Goal: Information Seeking & Learning: Learn about a topic

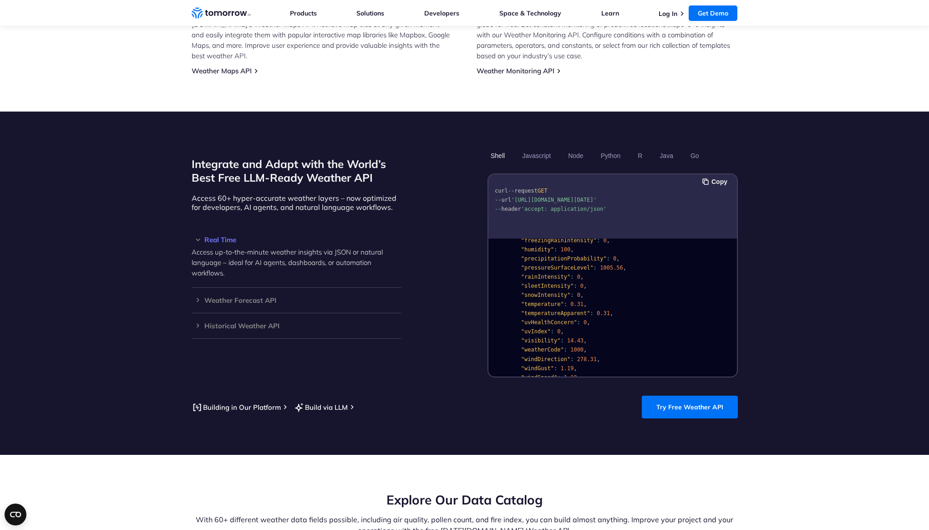
scroll to position [101, 0]
click at [664, 148] on button "Java" at bounding box center [667, 155] width 20 height 15
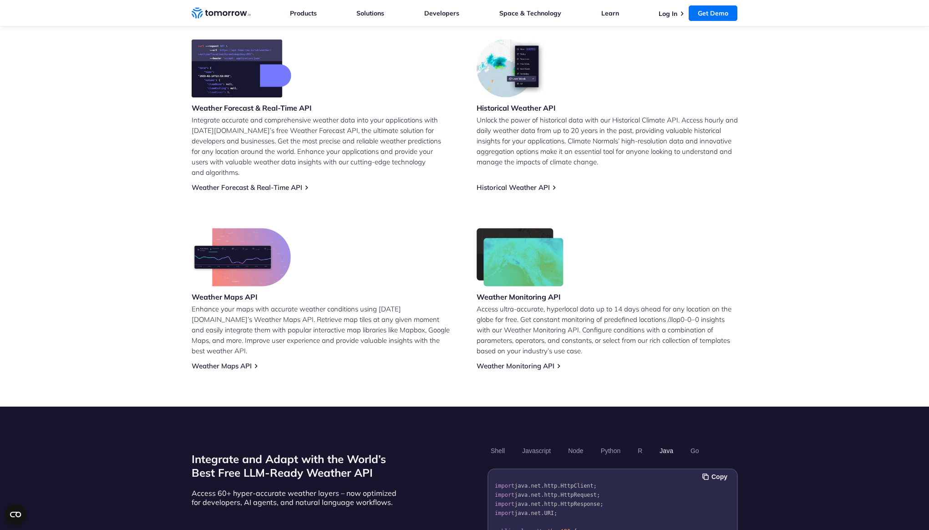
scroll to position [619, 0]
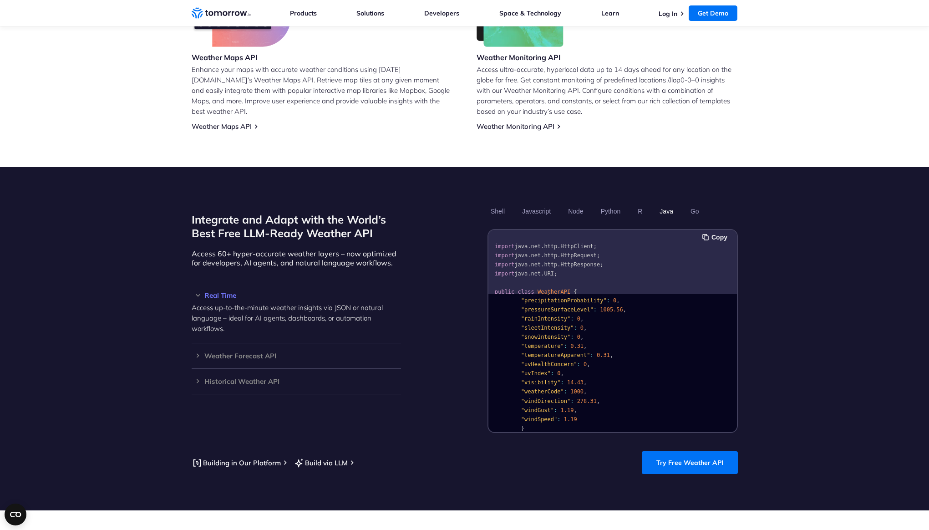
click at [646, 265] on pre "import java . net . http . HttpClient ; import java . net . http . HttpRequest …" at bounding box center [613, 322] width 249 height 178
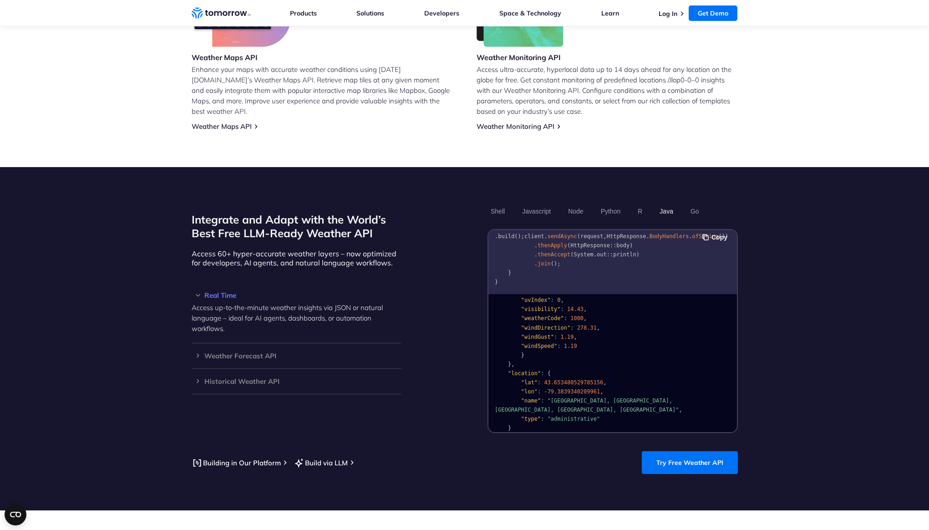
scroll to position [192, 0]
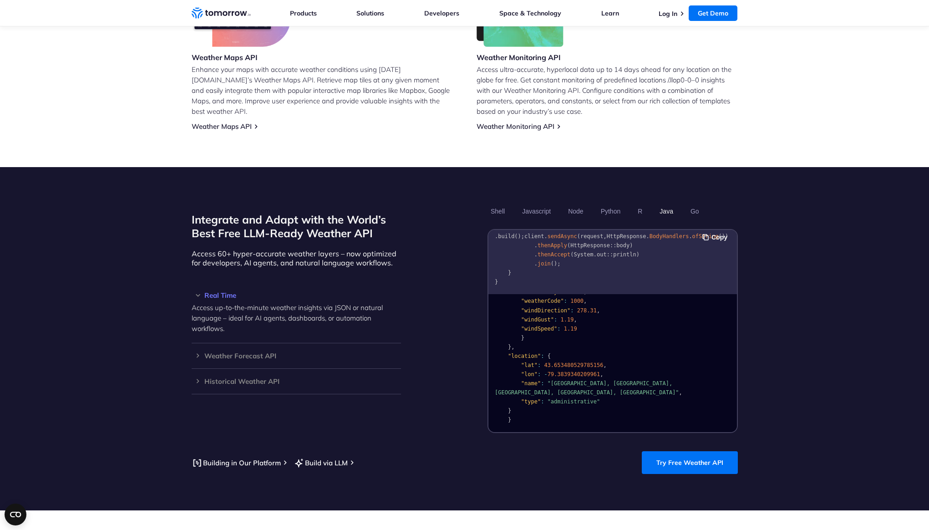
click at [588, 204] on ul "Shell Javascript Node Python R Java Go" at bounding box center [613, 211] width 250 height 15
click at [579, 204] on button "Node" at bounding box center [575, 211] width 21 height 15
click at [612, 204] on button "Python" at bounding box center [611, 211] width 26 height 15
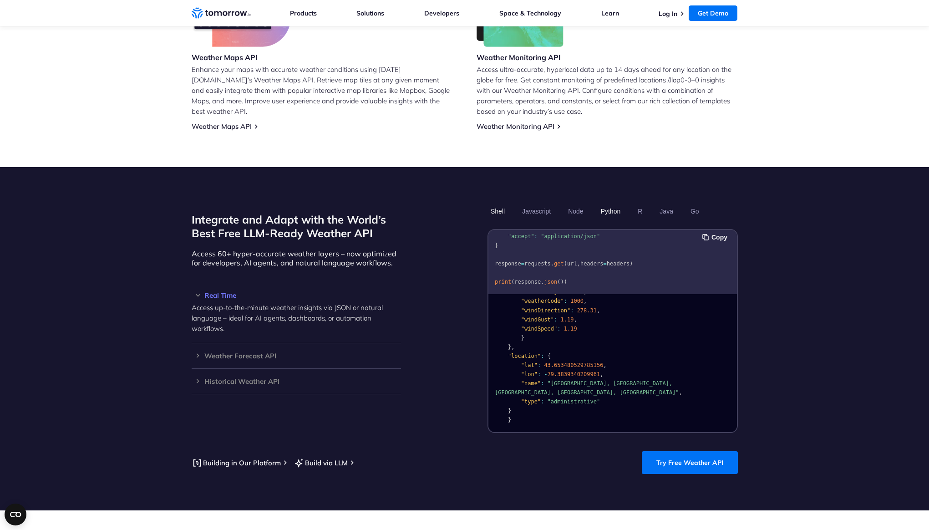
click at [495, 204] on button "Shell" at bounding box center [498, 211] width 20 height 15
click at [537, 204] on button "Javascript" at bounding box center [536, 211] width 35 height 15
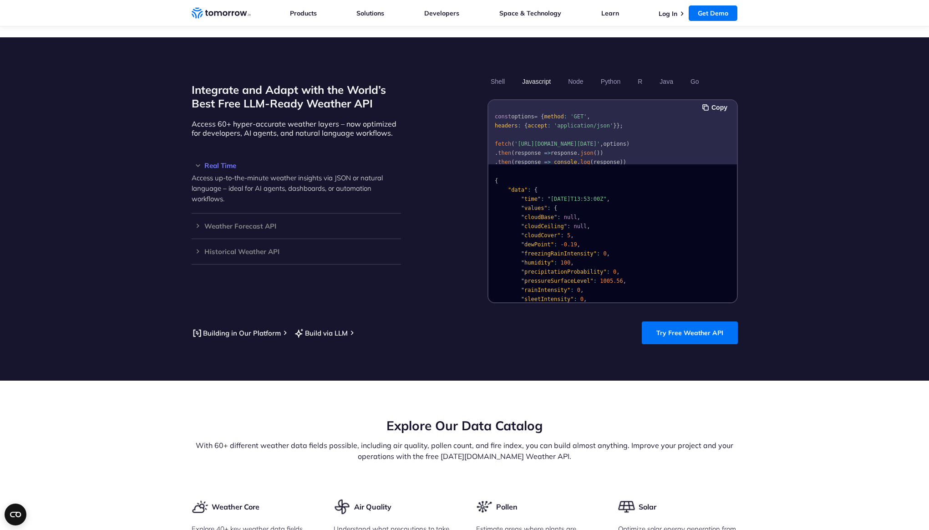
scroll to position [774, 0]
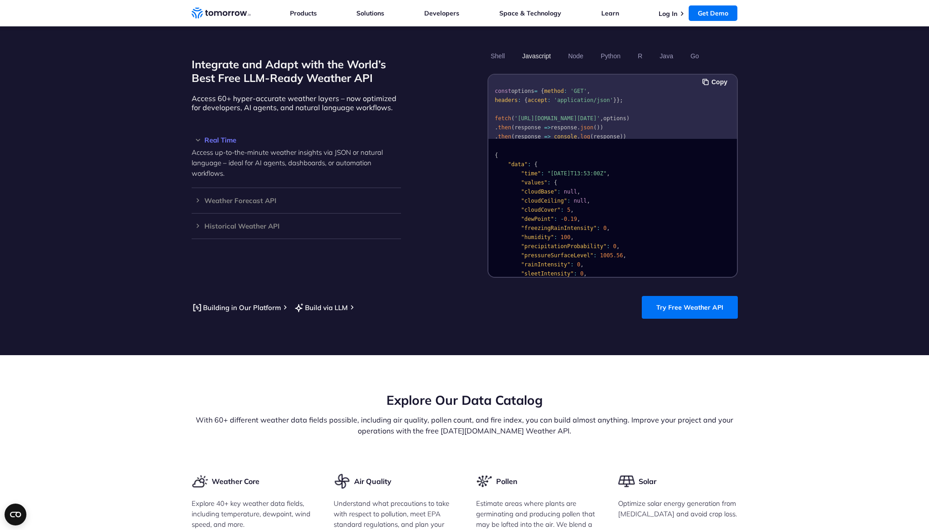
click at [198, 137] on h3 "Real Time" at bounding box center [296, 140] width 209 height 7
click at [197, 162] on h3 "Weather Forecast API" at bounding box center [296, 165] width 209 height 7
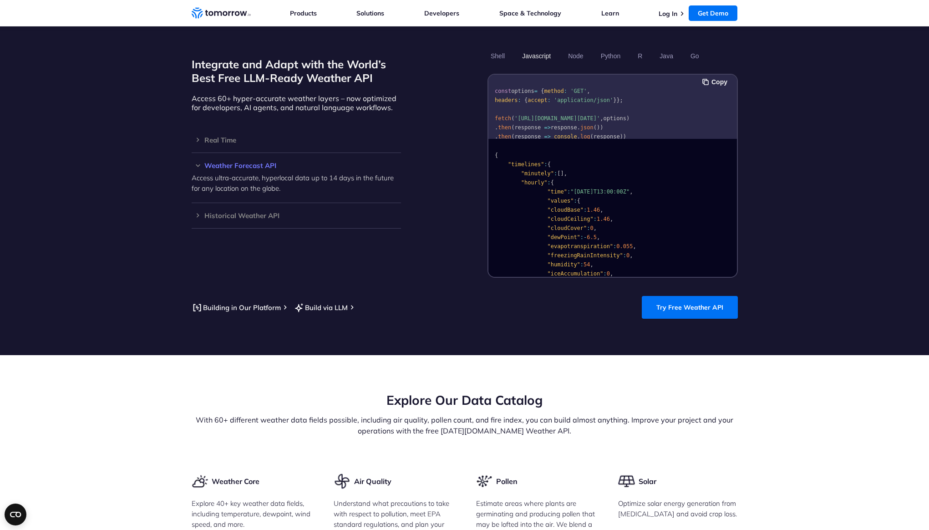
click at [200, 162] on h3 "Weather Forecast API" at bounding box center [296, 165] width 209 height 7
click at [199, 188] on h3 "Historical Weather API" at bounding box center [296, 191] width 209 height 7
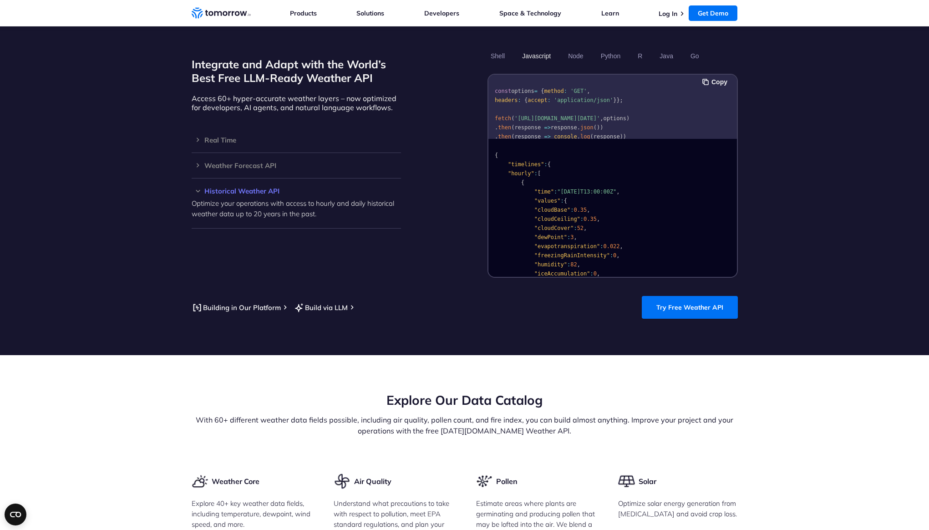
click at [199, 188] on h3 "Historical Weather API" at bounding box center [296, 191] width 209 height 7
click at [196, 162] on h3 "Weather Forecast API" at bounding box center [296, 165] width 209 height 7
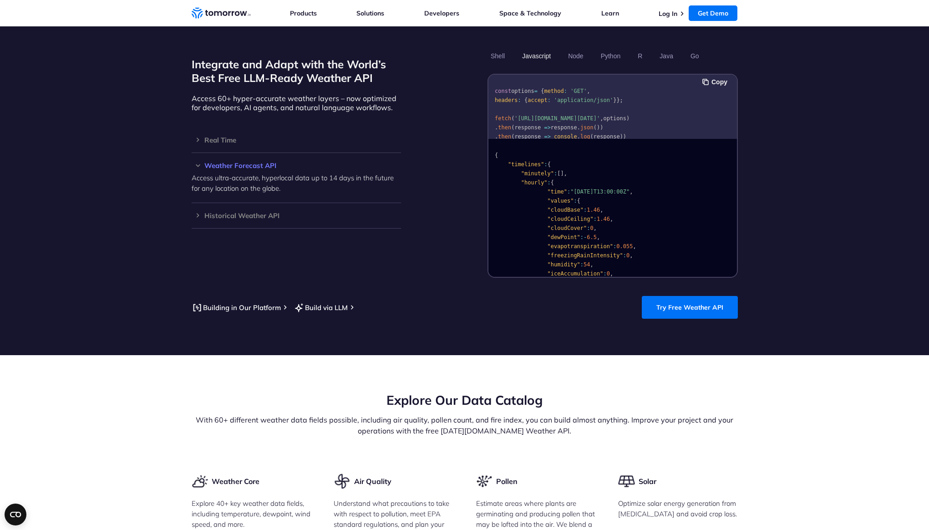
click at [196, 162] on h3 "Weather Forecast API" at bounding box center [296, 165] width 209 height 7
click at [196, 137] on h3 "Real Time" at bounding box center [296, 140] width 209 height 7
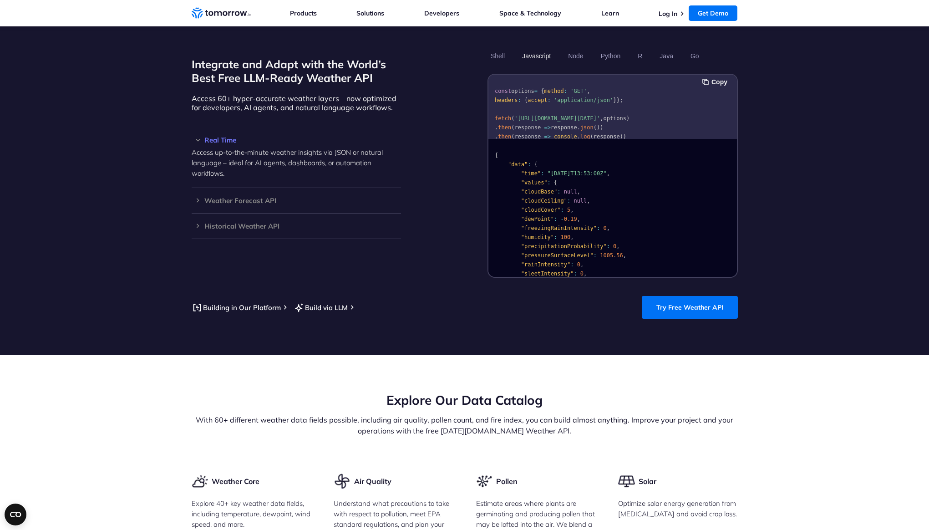
click at [196, 137] on h3 "Real Time" at bounding box center [296, 140] width 209 height 7
click at [776, 176] on section "Integrate and Adapt with the World’s Best Free LLM-Ready Weather API Access 60+…" at bounding box center [464, 183] width 929 height 343
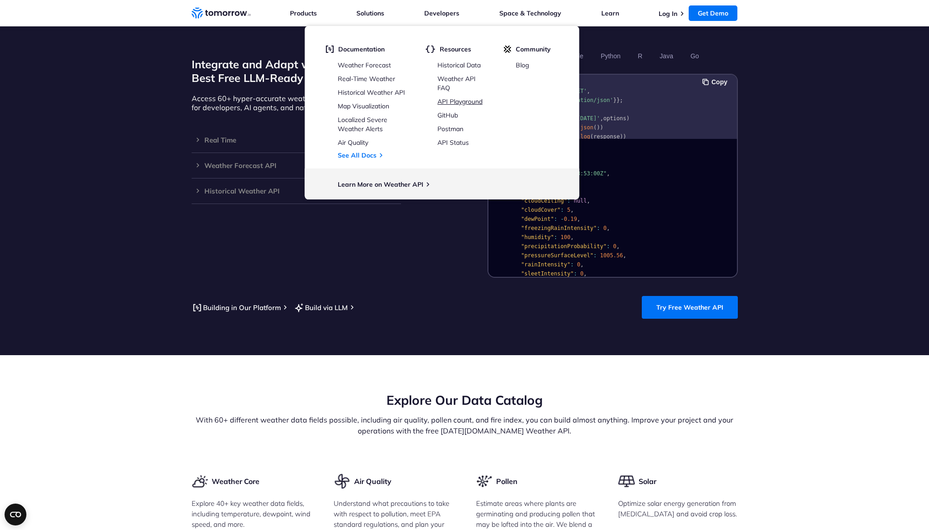
click at [450, 103] on link "API Playground" at bounding box center [460, 101] width 45 height 8
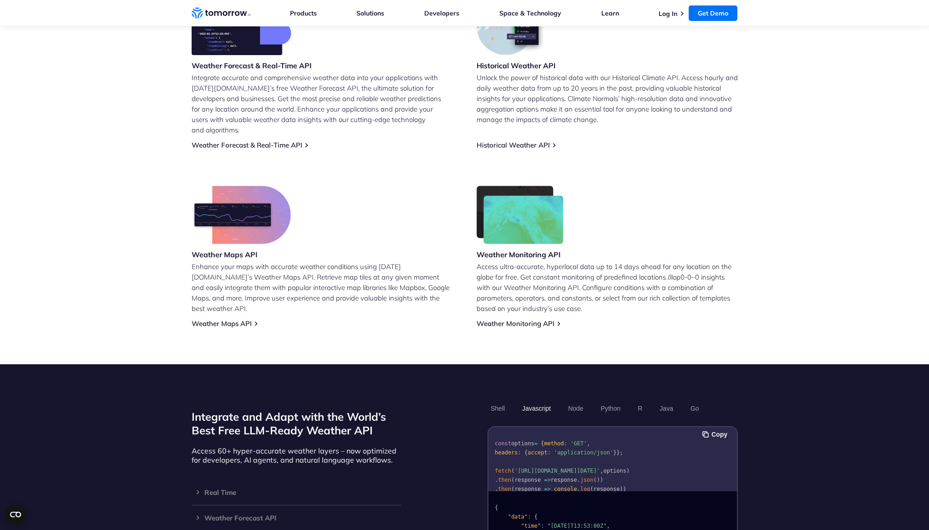
scroll to position [293, 0]
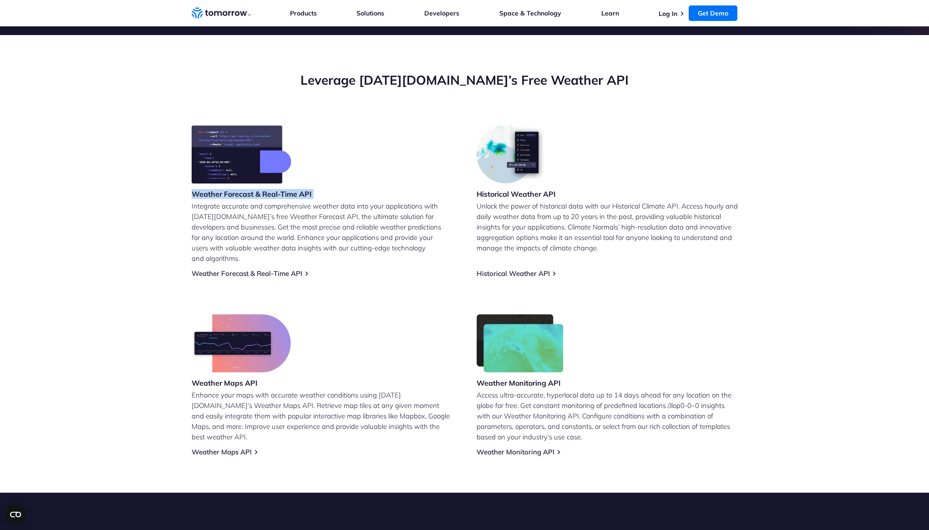
drag, startPoint x: 192, startPoint y: 193, endPoint x: 319, endPoint y: 194, distance: 127.5
click at [319, 194] on div "Weather Forecast & Real-Time API Integrate accurate and comprehensive weather d…" at bounding box center [322, 201] width 261 height 153
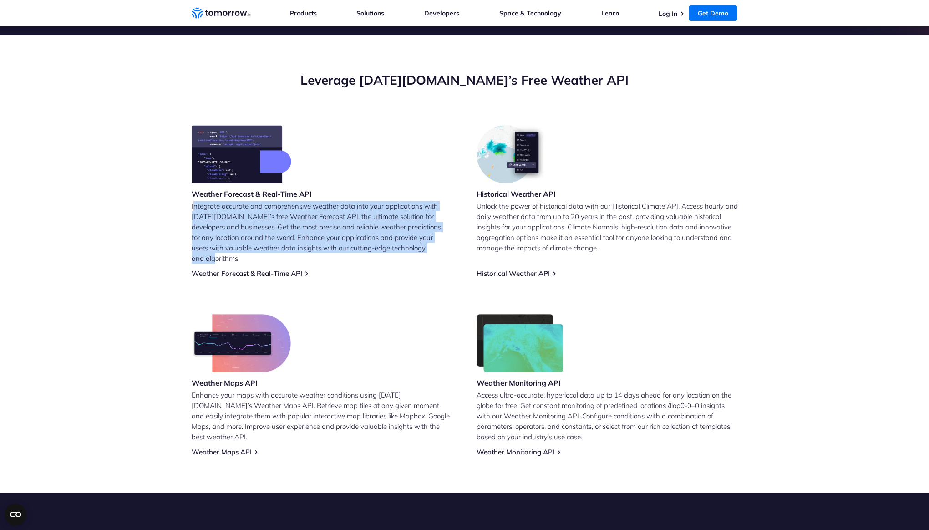
drag, startPoint x: 193, startPoint y: 206, endPoint x: 415, endPoint y: 248, distance: 226.7
click at [415, 248] on p "Integrate accurate and comprehensive weather data into your applications with T…" at bounding box center [322, 232] width 261 height 63
click at [439, 249] on p "Integrate accurate and comprehensive weather data into your applications with T…" at bounding box center [322, 232] width 261 height 63
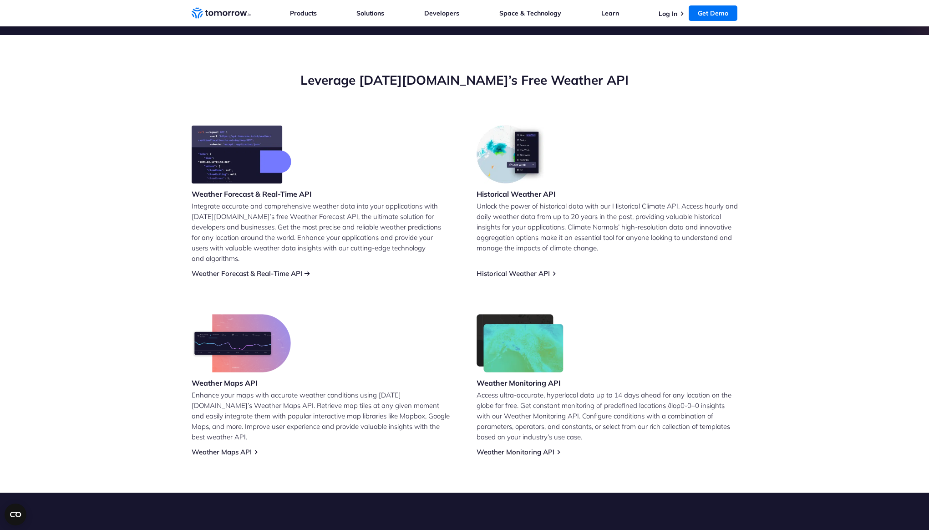
click at [299, 269] on link "Weather Forecast & Real-Time API" at bounding box center [247, 273] width 111 height 9
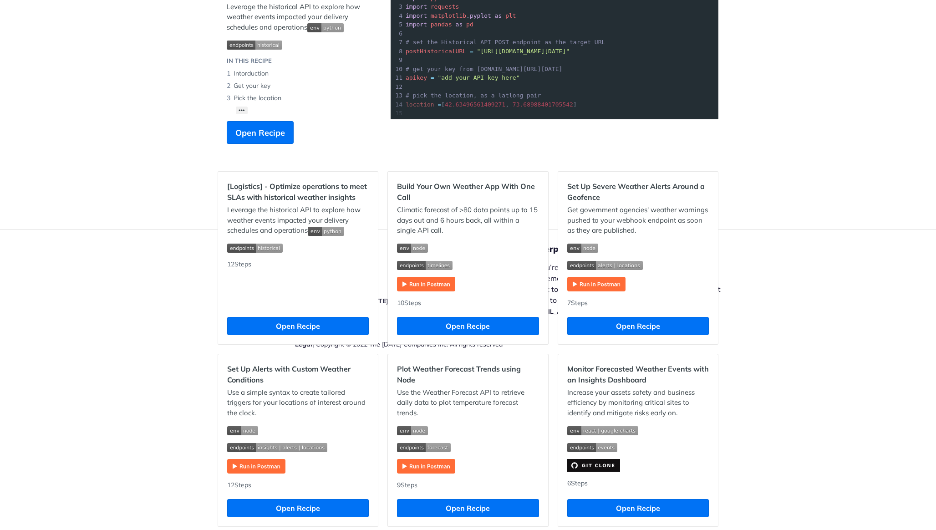
scroll to position [244, 0]
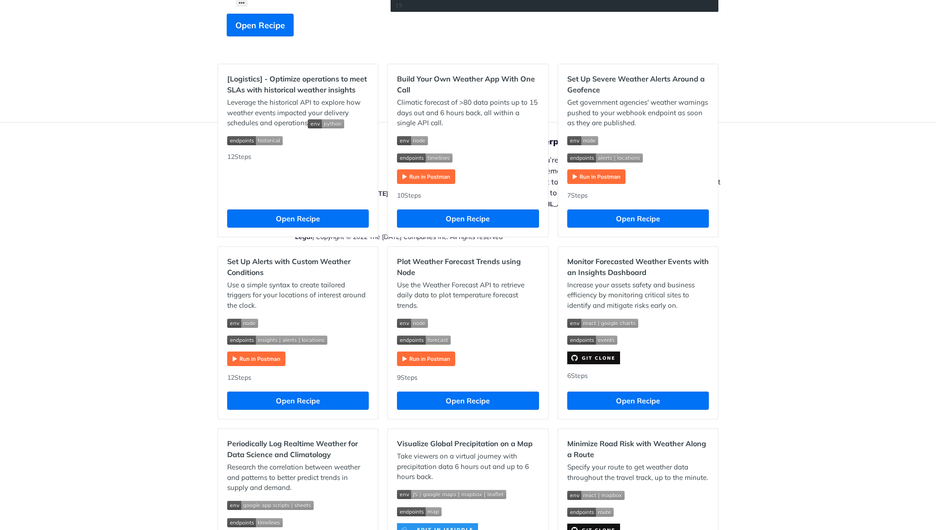
click at [429, 176] on img "Expand image" at bounding box center [426, 176] width 58 height 15
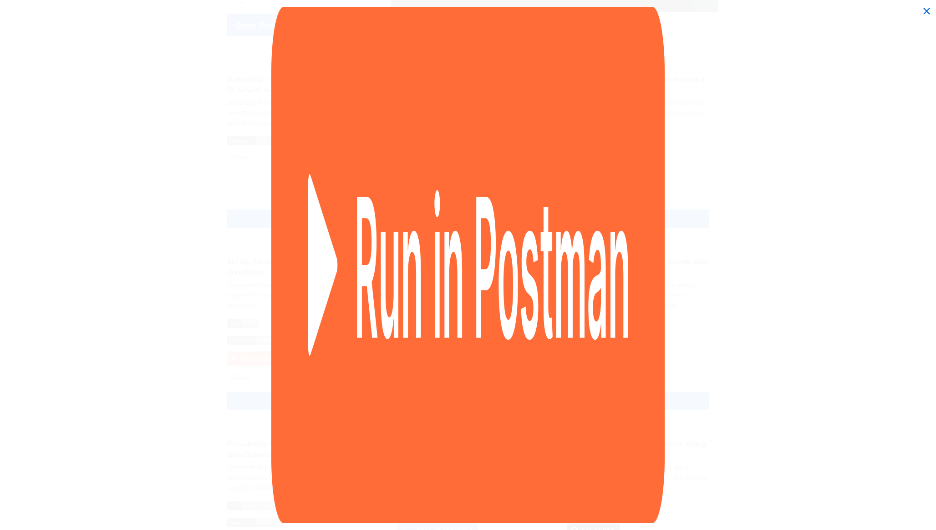
click at [926, 10] on span "Collapse image" at bounding box center [468, 265] width 936 height 530
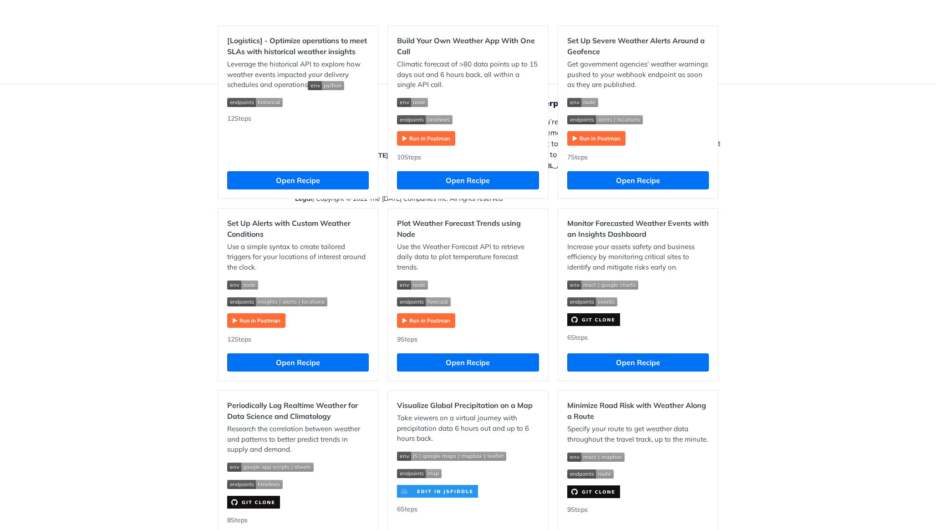
scroll to position [0, 0]
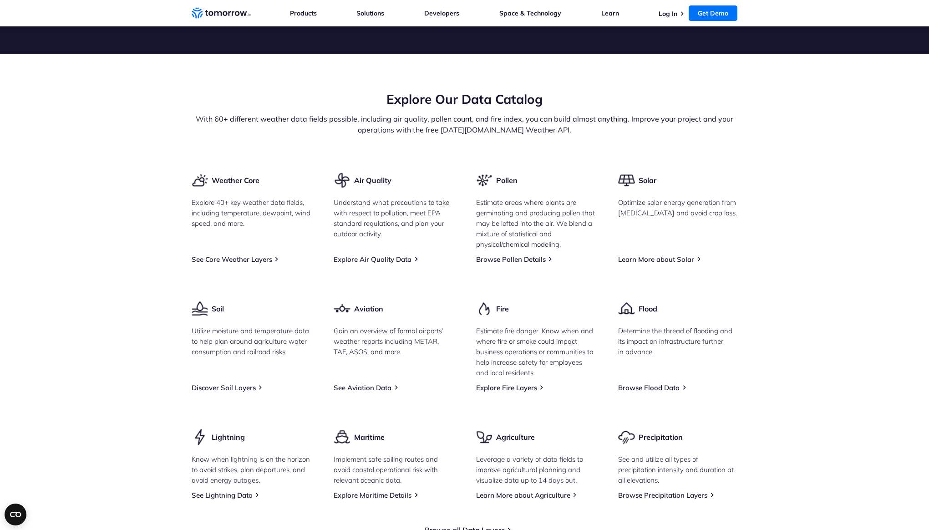
scroll to position [1057, 0]
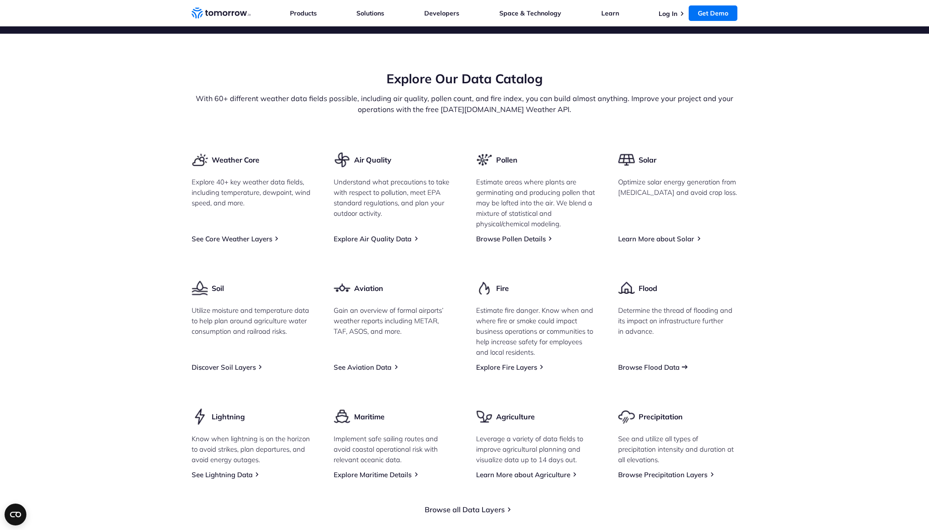
click at [666, 372] on link "Browse Flood Data" at bounding box center [648, 367] width 61 height 9
click at [868, 375] on section "Explore Our Data Catalog With 60+ different weather data fields possible, inclu…" at bounding box center [464, 292] width 929 height 517
